Goal: Task Accomplishment & Management: Complete application form

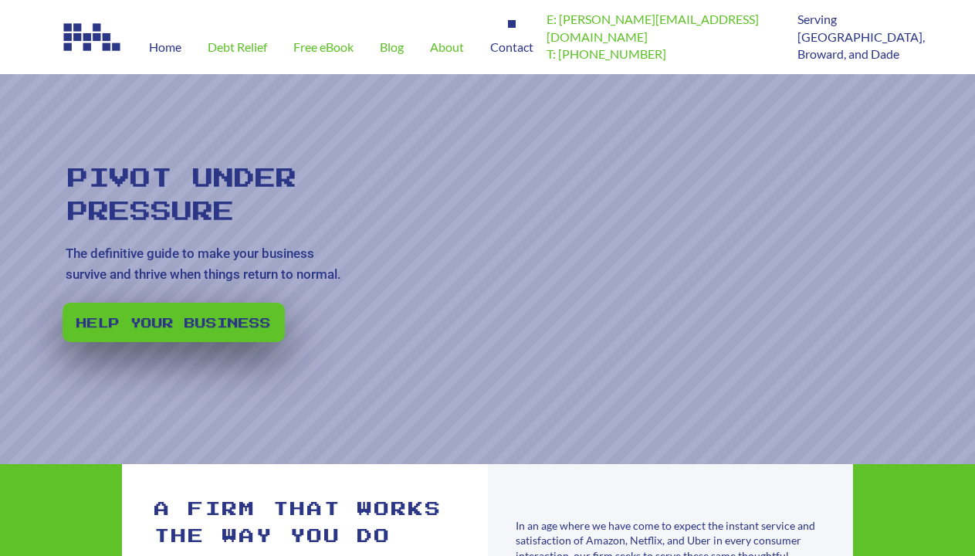
click at [515, 47] on span "Contact" at bounding box center [511, 47] width 43 height 12
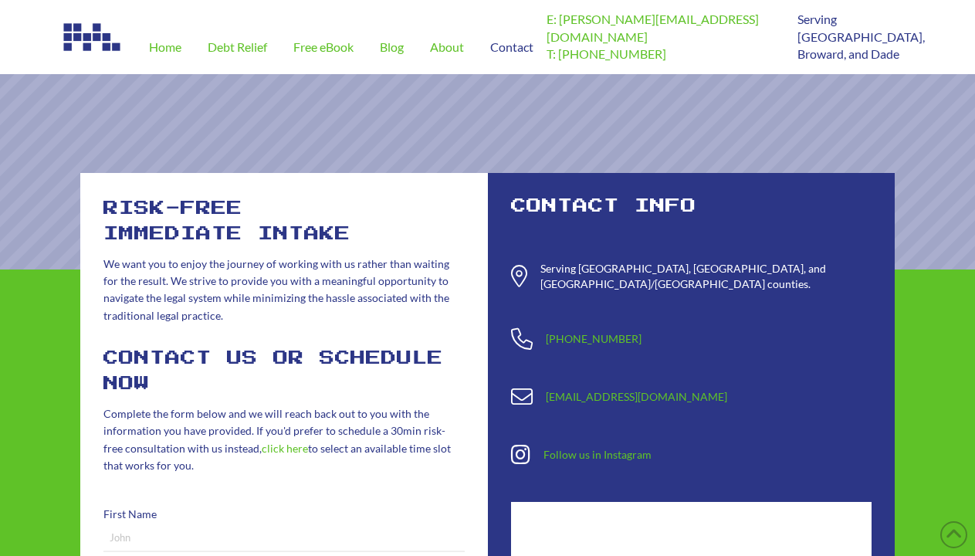
scroll to position [505, 0]
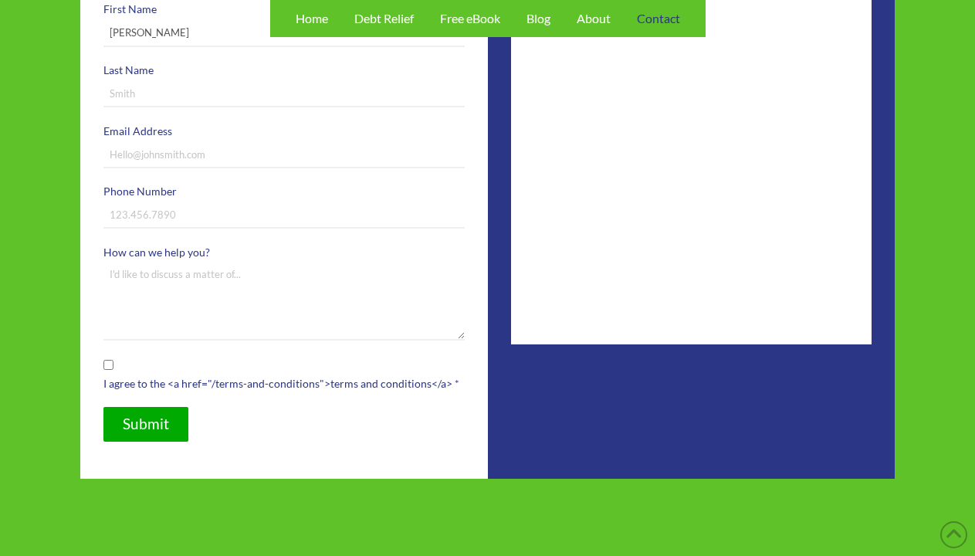
type input "[PERSON_NAME]"
type input "[EMAIL_ADDRESS][DOMAIN_NAME]"
type input "8185551212"
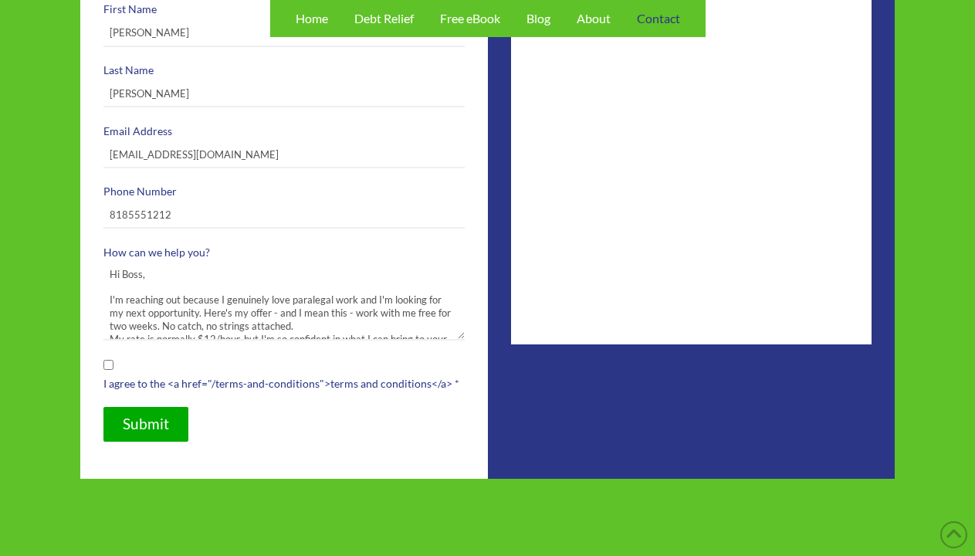
type textarea "Hi Boss, I'm reaching out because I genuinely love paralegal work and I'm looki…"
click at [108, 364] on input "I agree to the <a href="/terms-and-conditions">terms and conditions</a> *" at bounding box center [108, 365] width 10 height 10
checkbox input "true"
